Goal: Check status: Check status

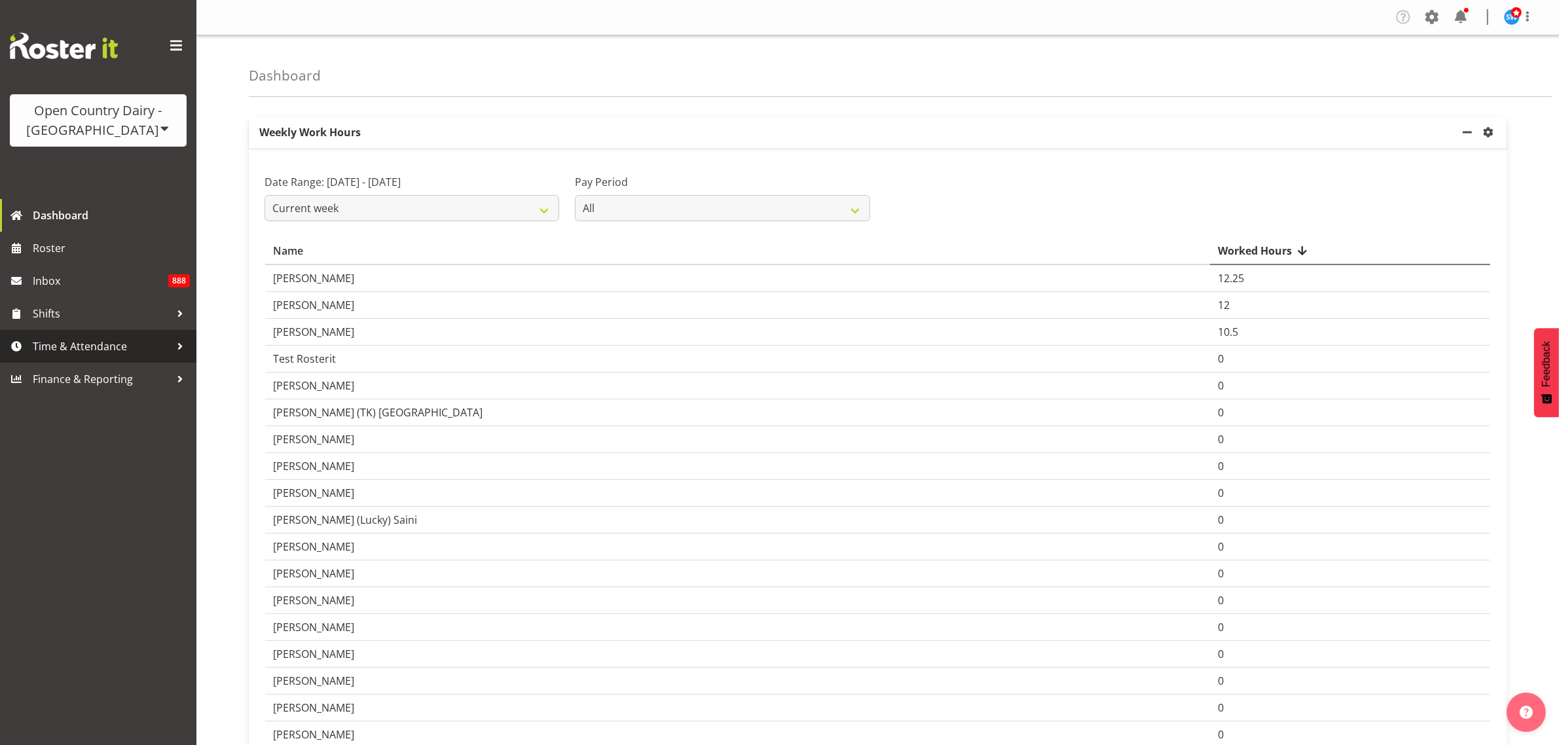
click at [113, 342] on span "Time & Attendance" at bounding box center [101, 347] width 137 height 20
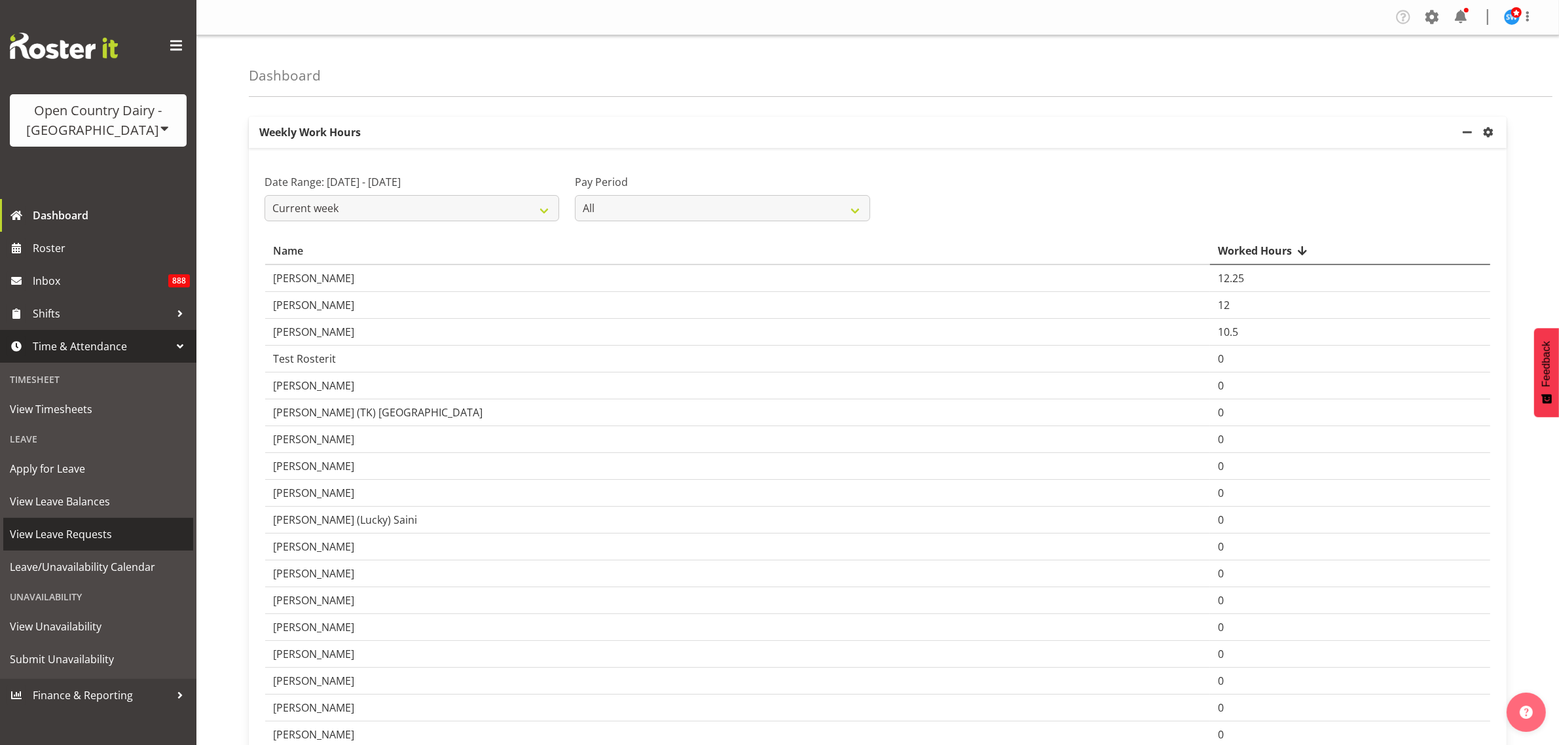
click at [113, 532] on span "View Leave Requests" at bounding box center [98, 534] width 177 height 20
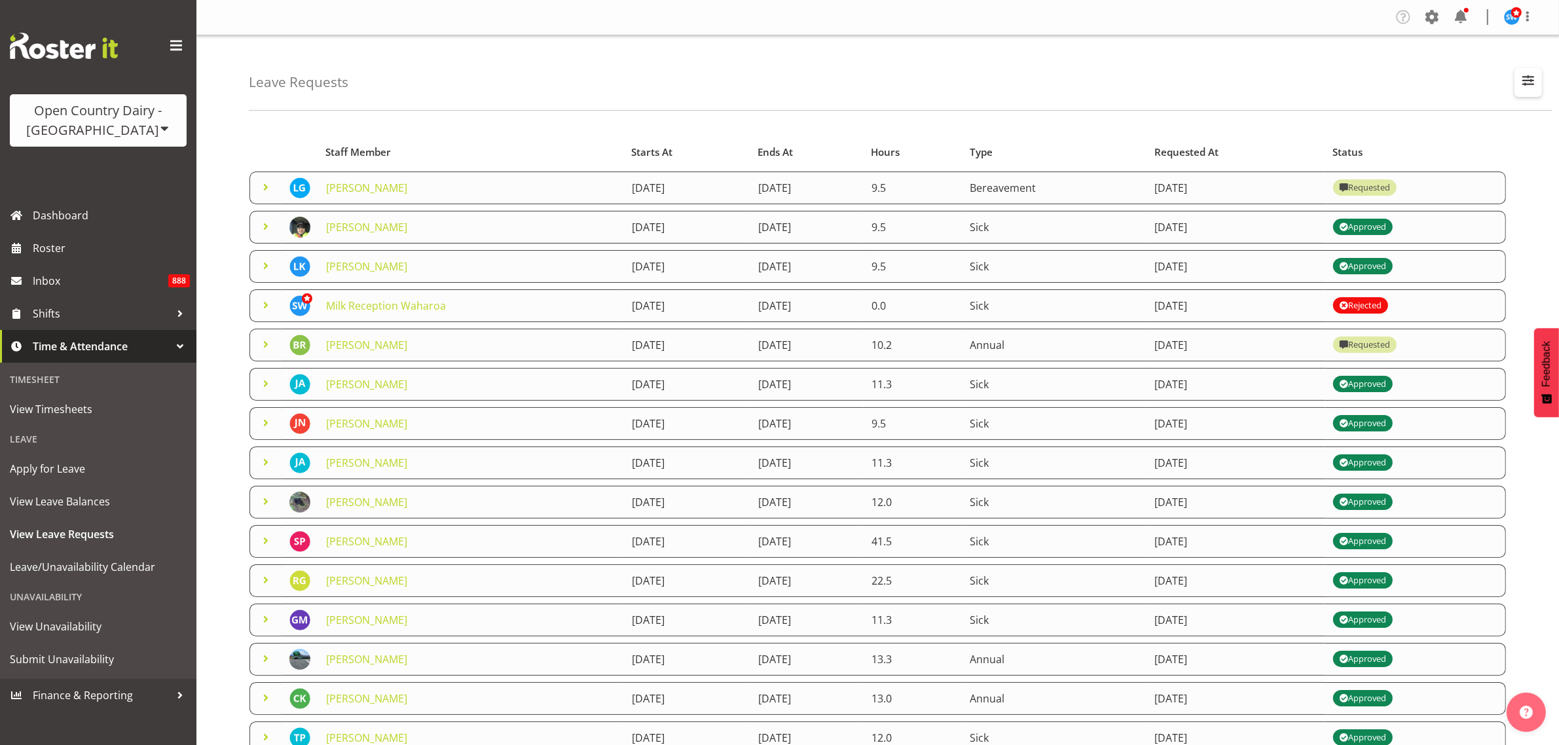
click at [1533, 79] on span "button" at bounding box center [1528, 80] width 17 height 17
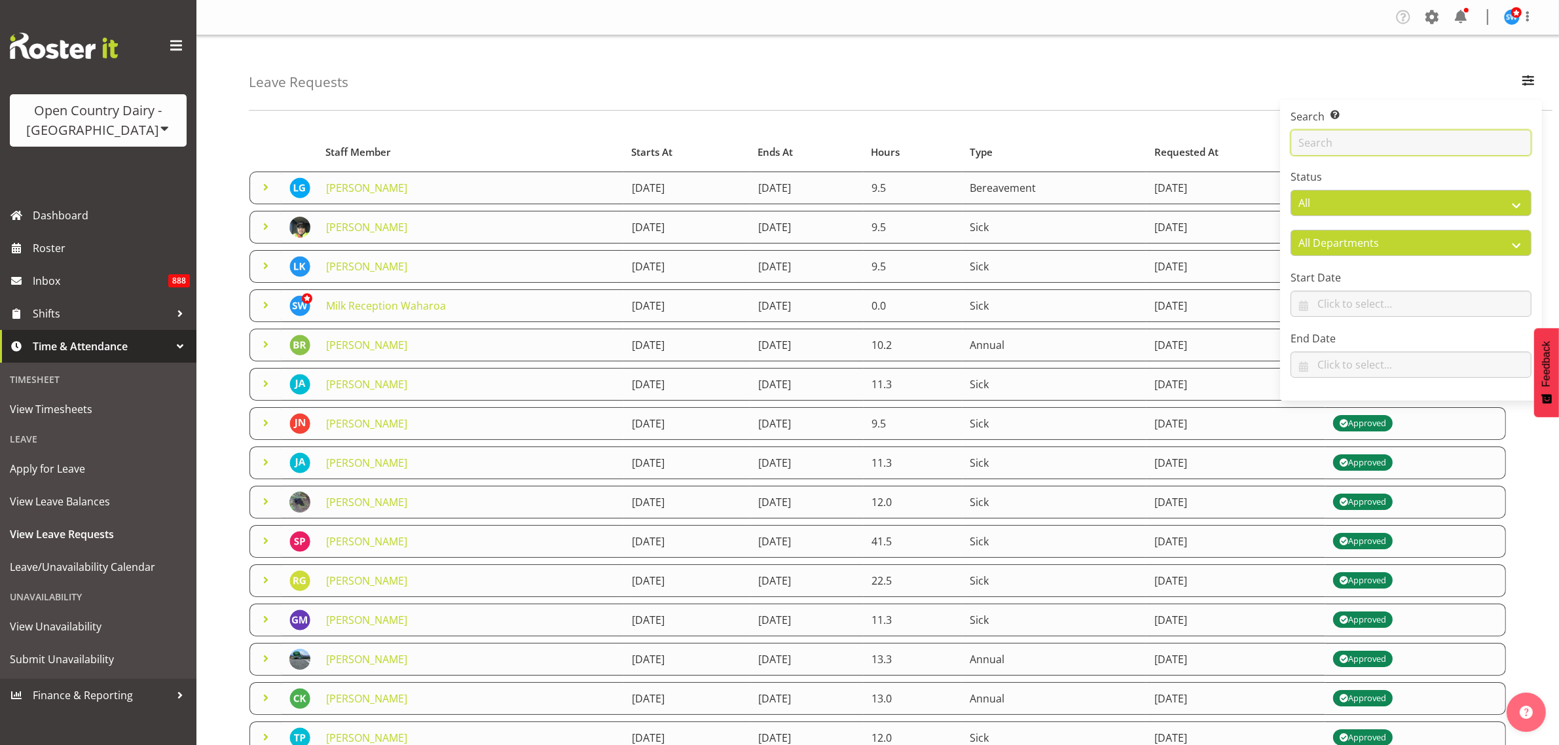
click at [1337, 151] on input "text" at bounding box center [1411, 143] width 241 height 26
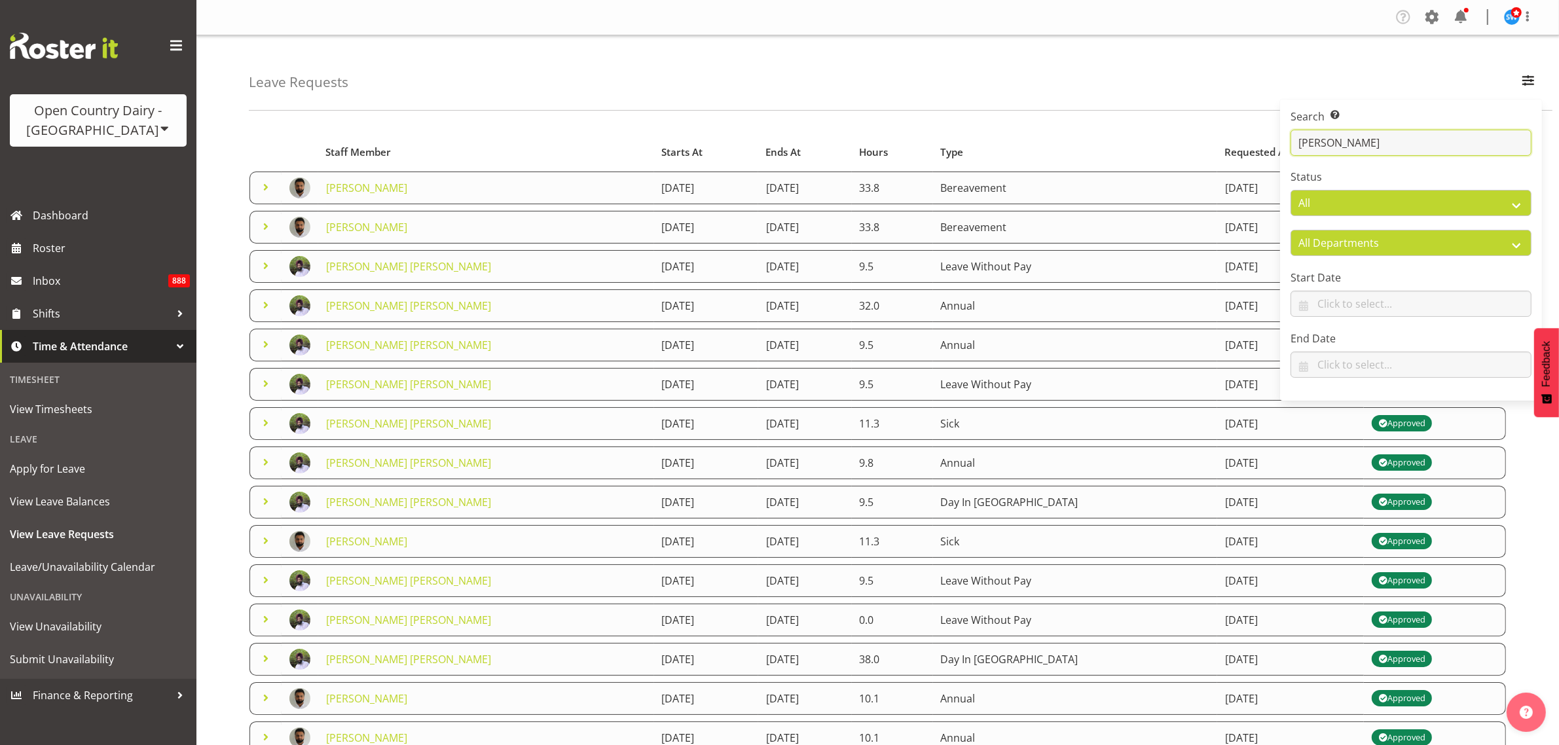
type input "[PERSON_NAME]"
click at [784, 85] on div "Leave Requests Search Search for a particular employee [PERSON_NAME] Status All…" at bounding box center [901, 72] width 1304 height 75
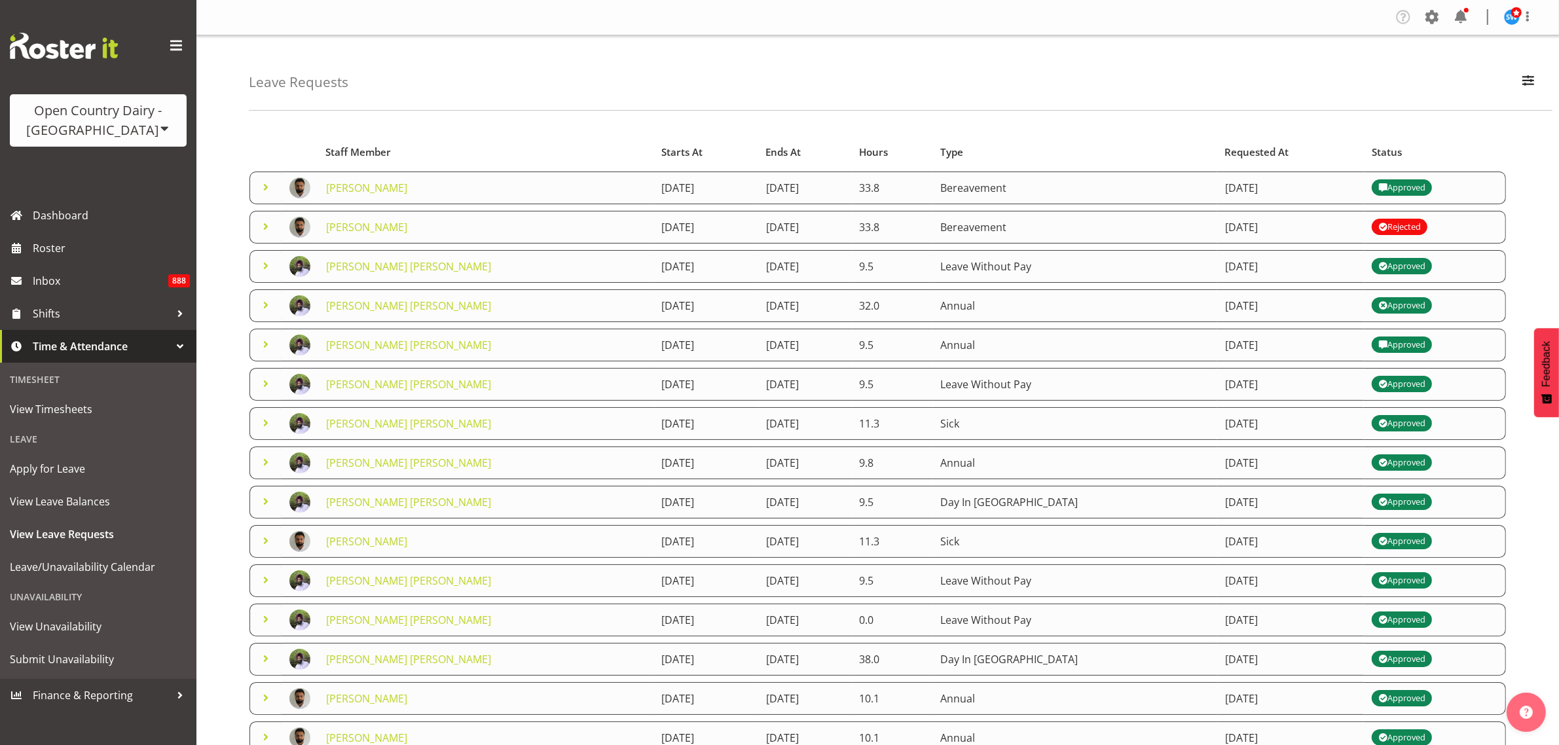
click at [259, 190] on span at bounding box center [266, 187] width 16 height 16
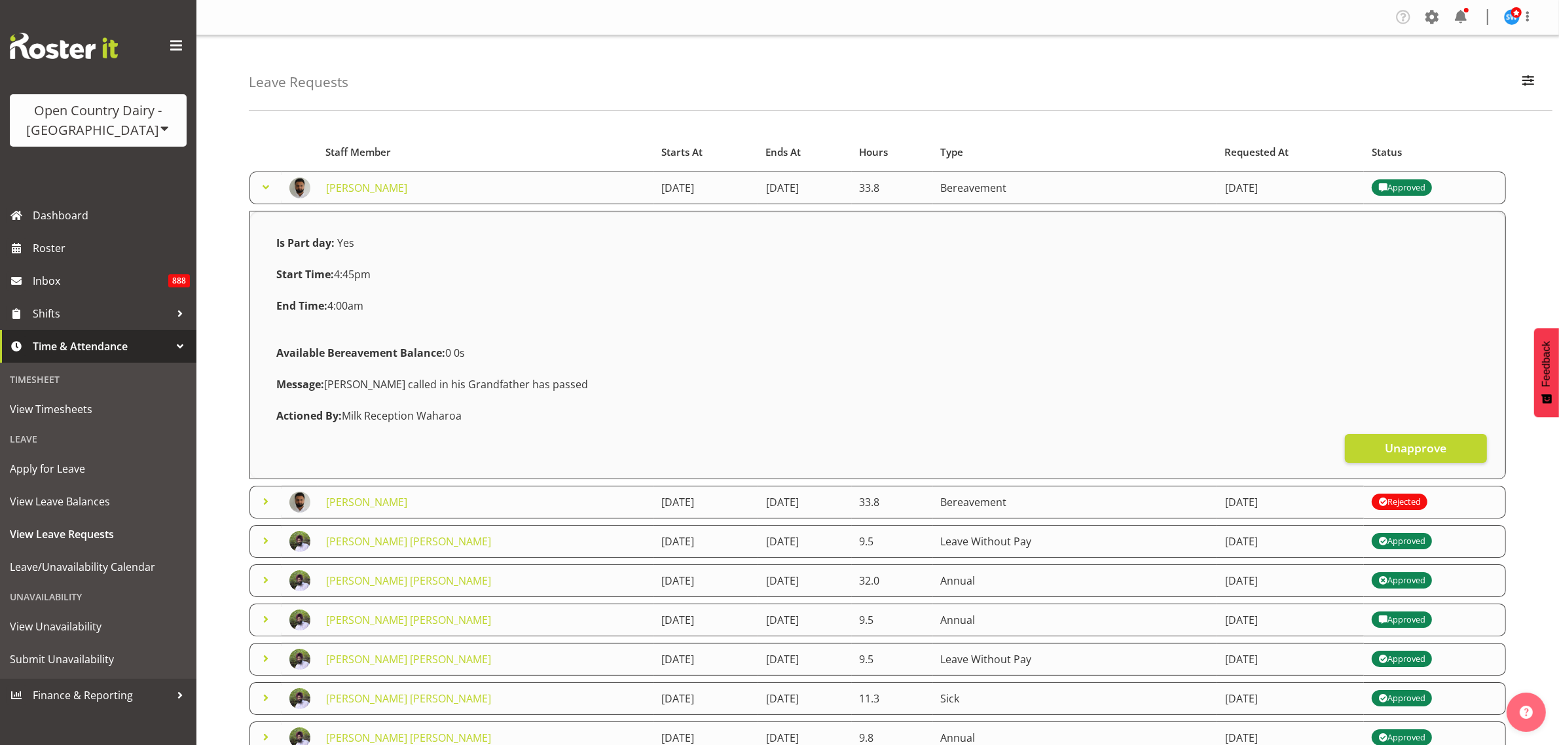
click at [263, 188] on span at bounding box center [266, 187] width 16 height 16
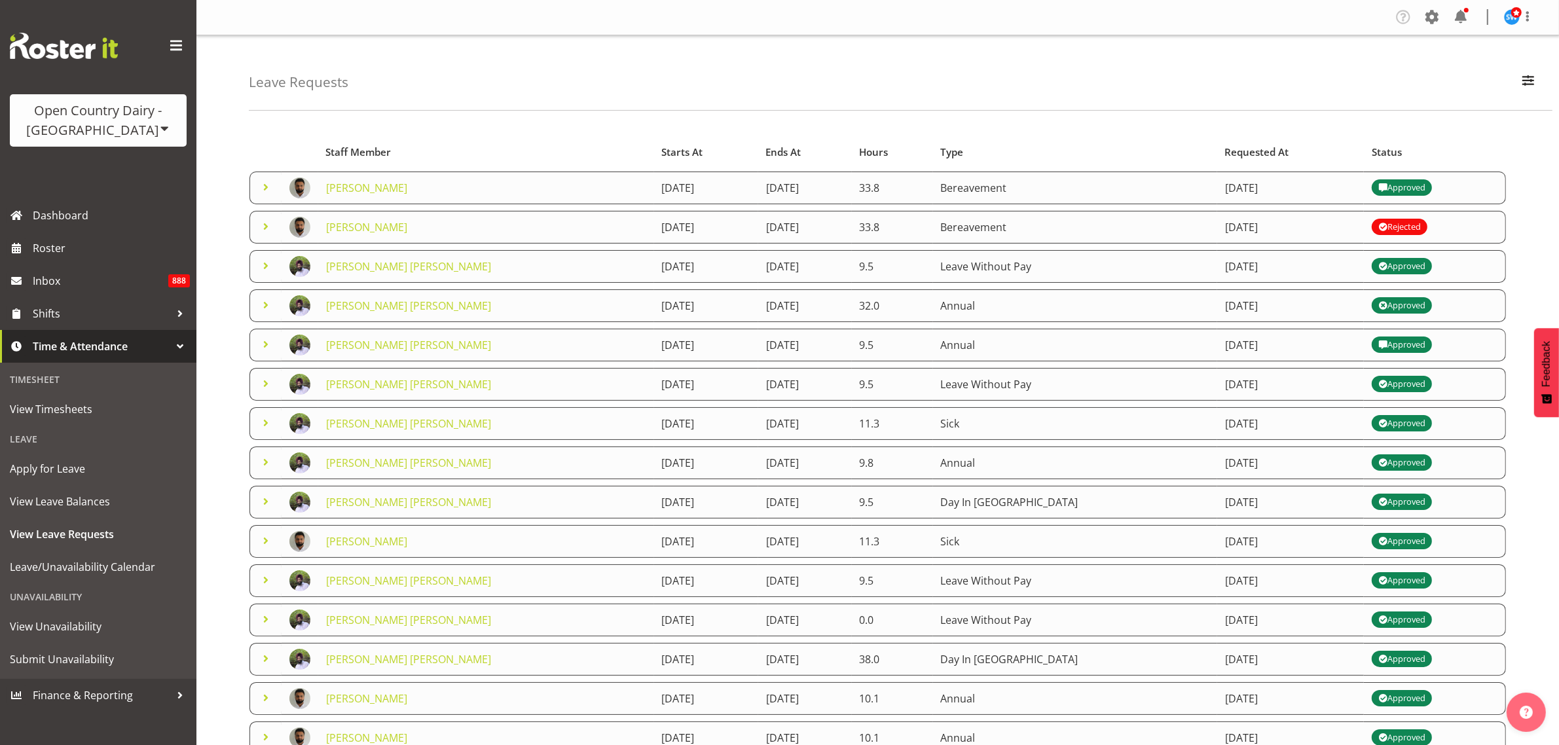
click at [263, 228] on span at bounding box center [266, 227] width 16 height 16
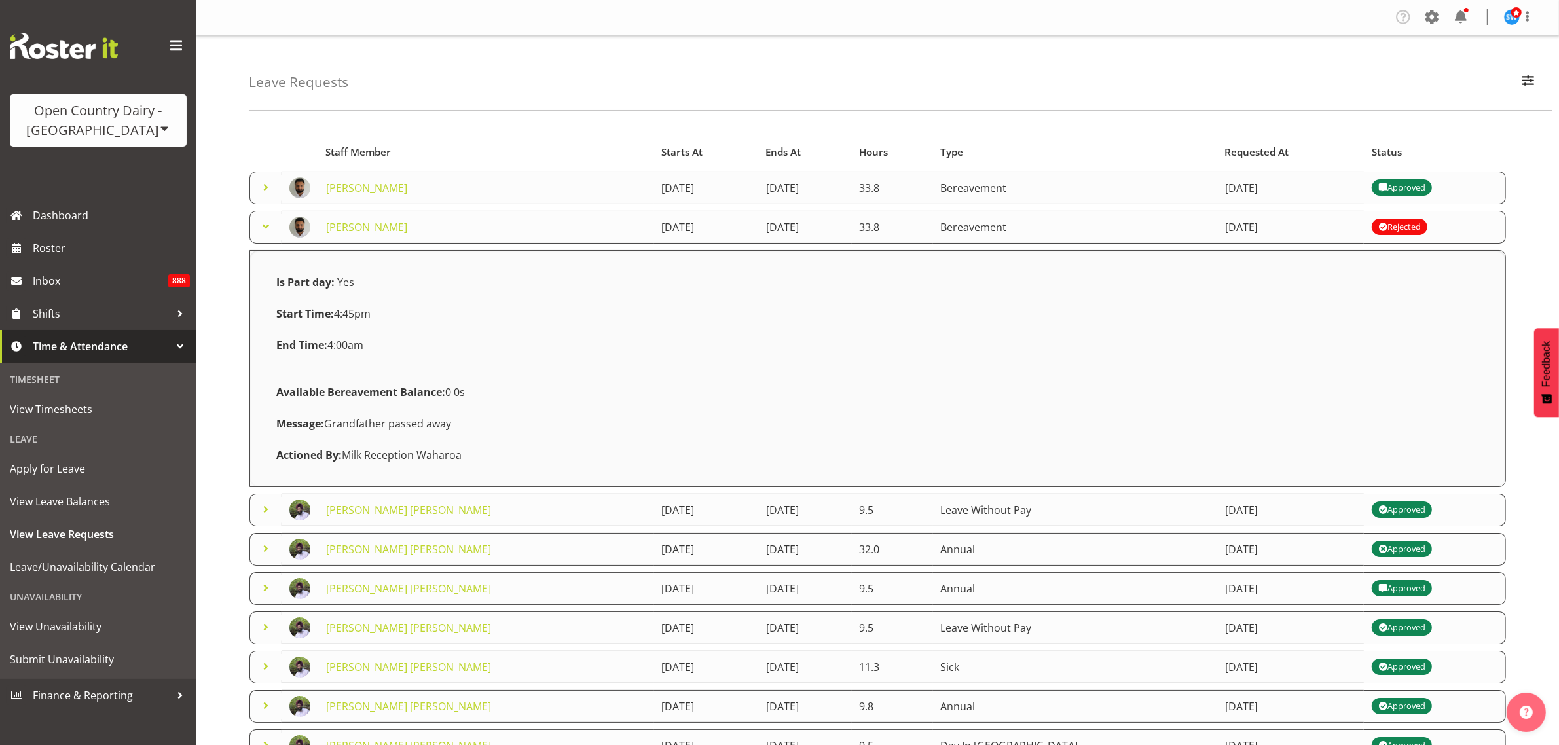
click at [263, 228] on span at bounding box center [266, 227] width 16 height 16
